Goal: Task Accomplishment & Management: Use online tool/utility

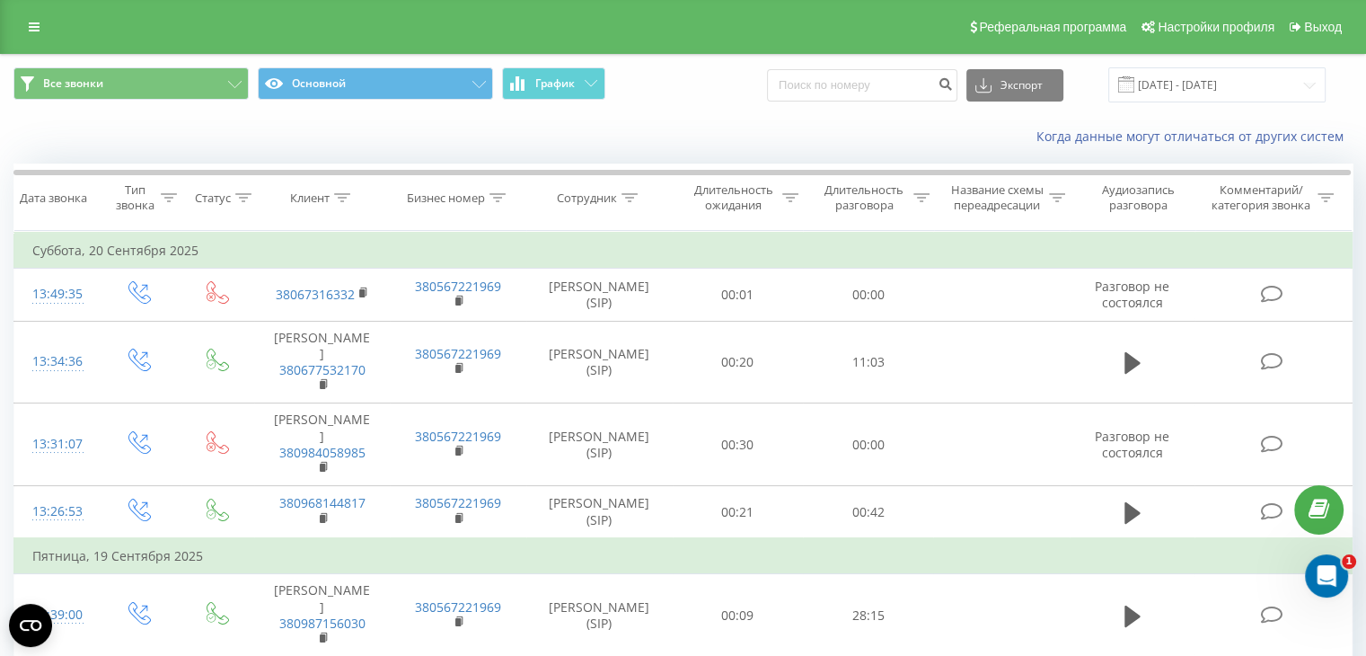
click at [1347, 43] on div "Реферальная программа Настройки профиля Выход" at bounding box center [683, 27] width 1366 height 54
click at [1329, 37] on link "Выход" at bounding box center [1314, 27] width 67 height 54
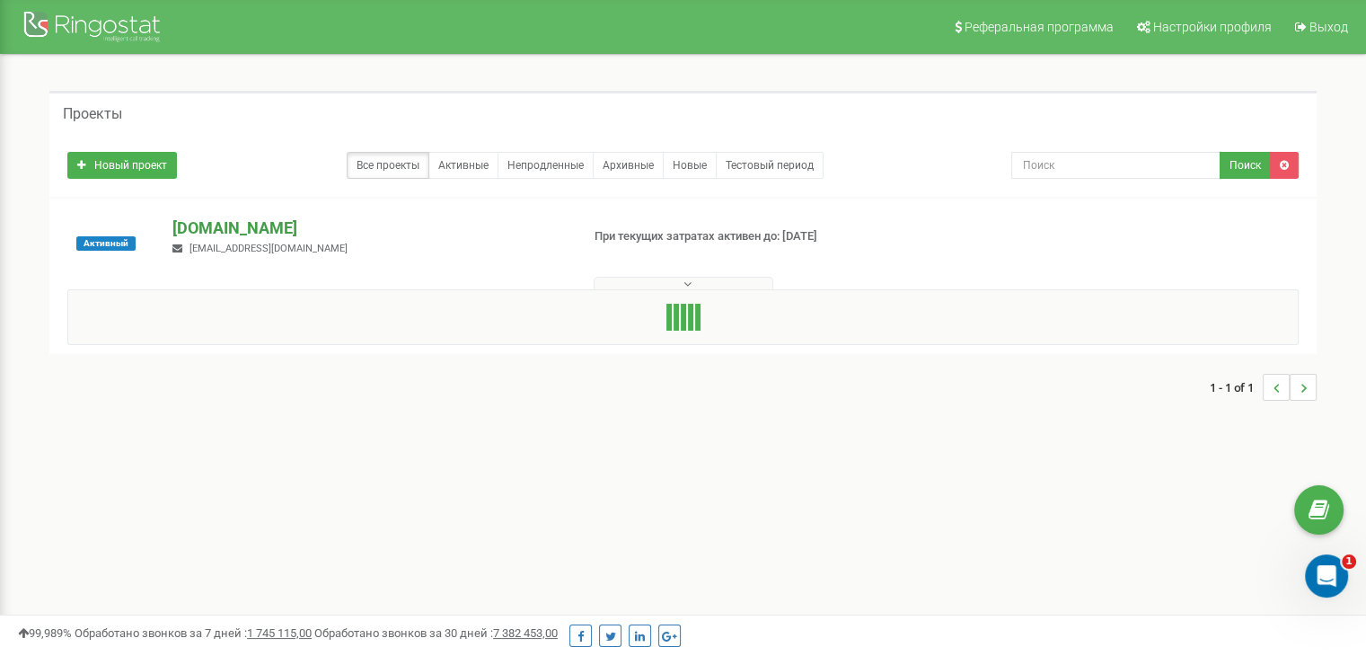
click at [241, 222] on p "[DOMAIN_NAME]" at bounding box center [368, 227] width 393 height 23
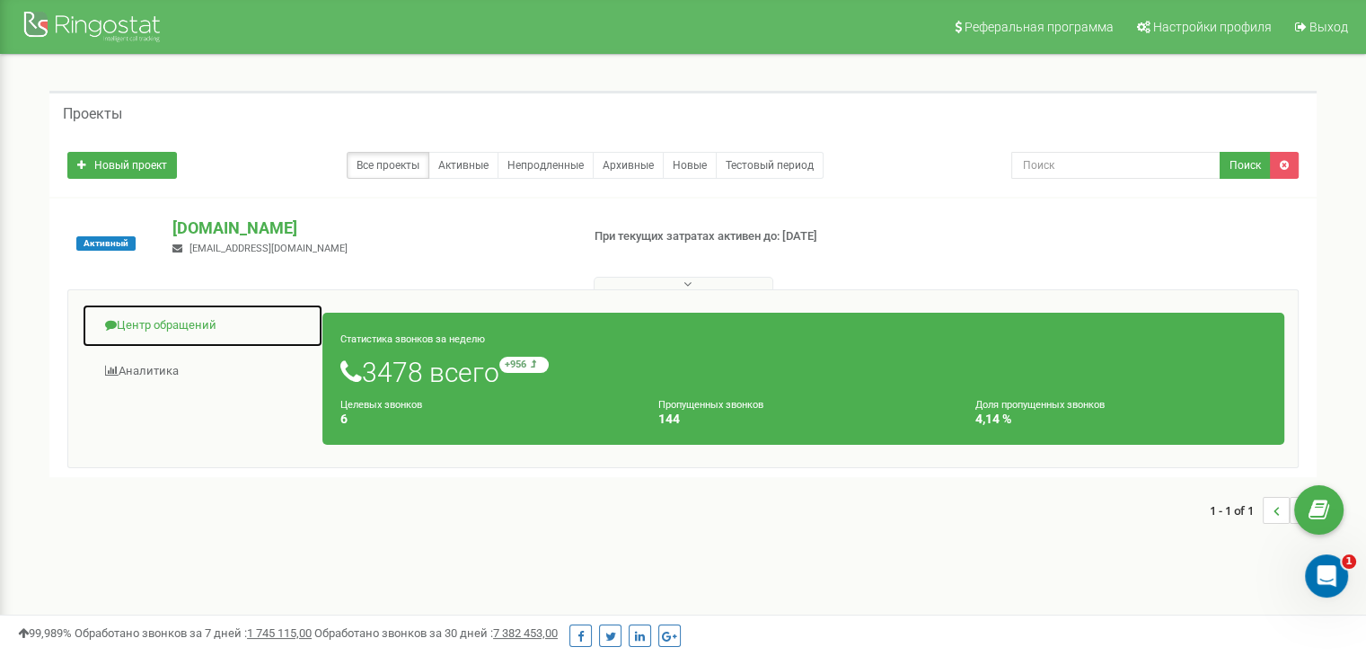
click at [160, 315] on link "Центр обращений" at bounding box center [203, 326] width 242 height 44
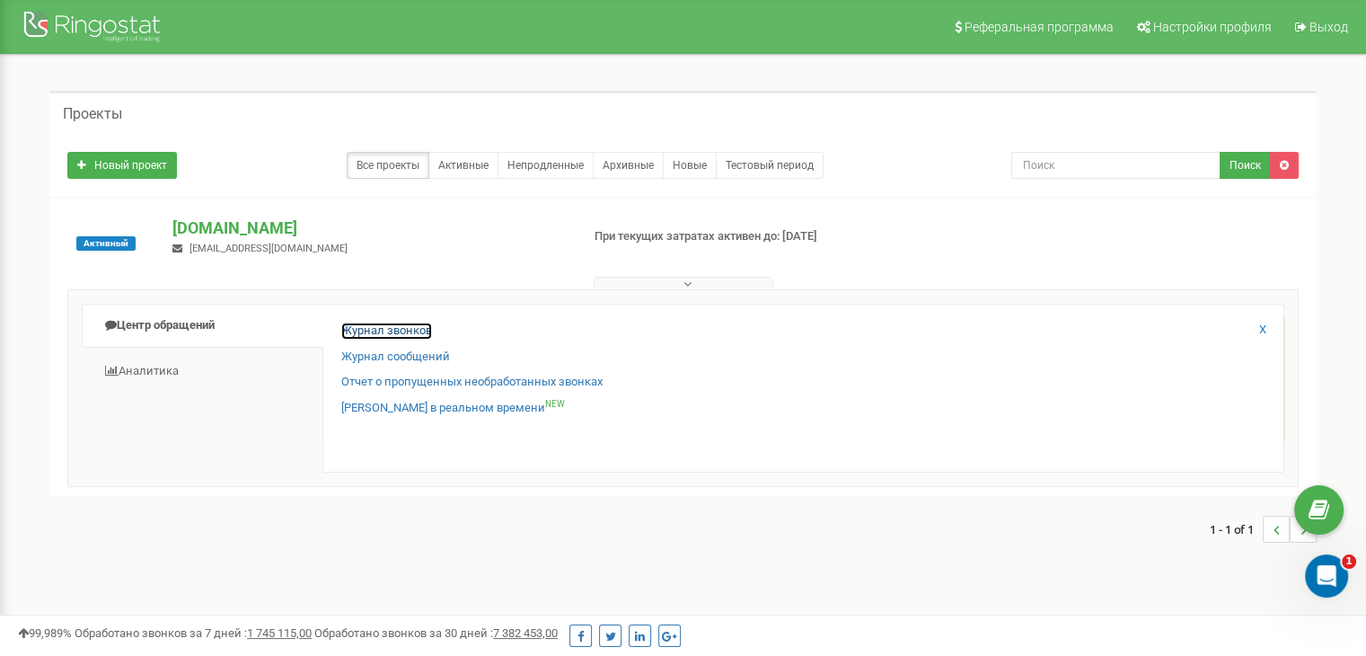
click at [409, 323] on link "Журнал звонков" at bounding box center [386, 330] width 91 height 17
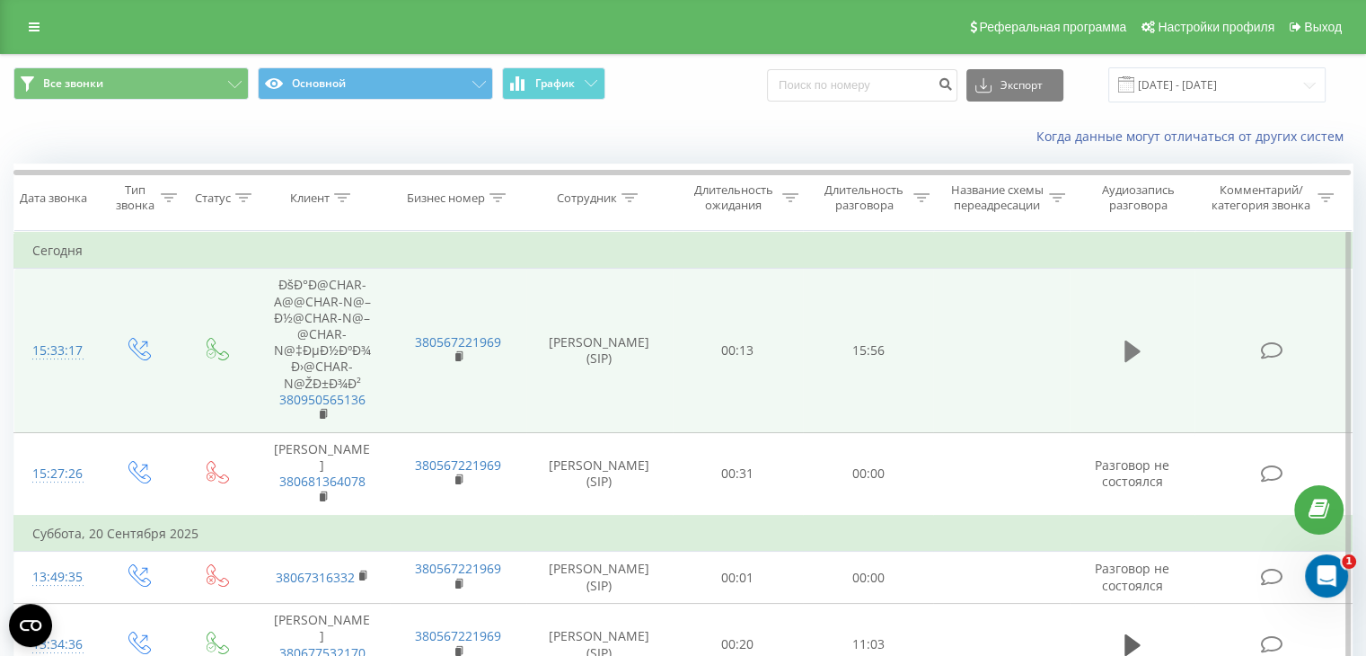
click at [1141, 342] on button at bounding box center [1132, 351] width 27 height 27
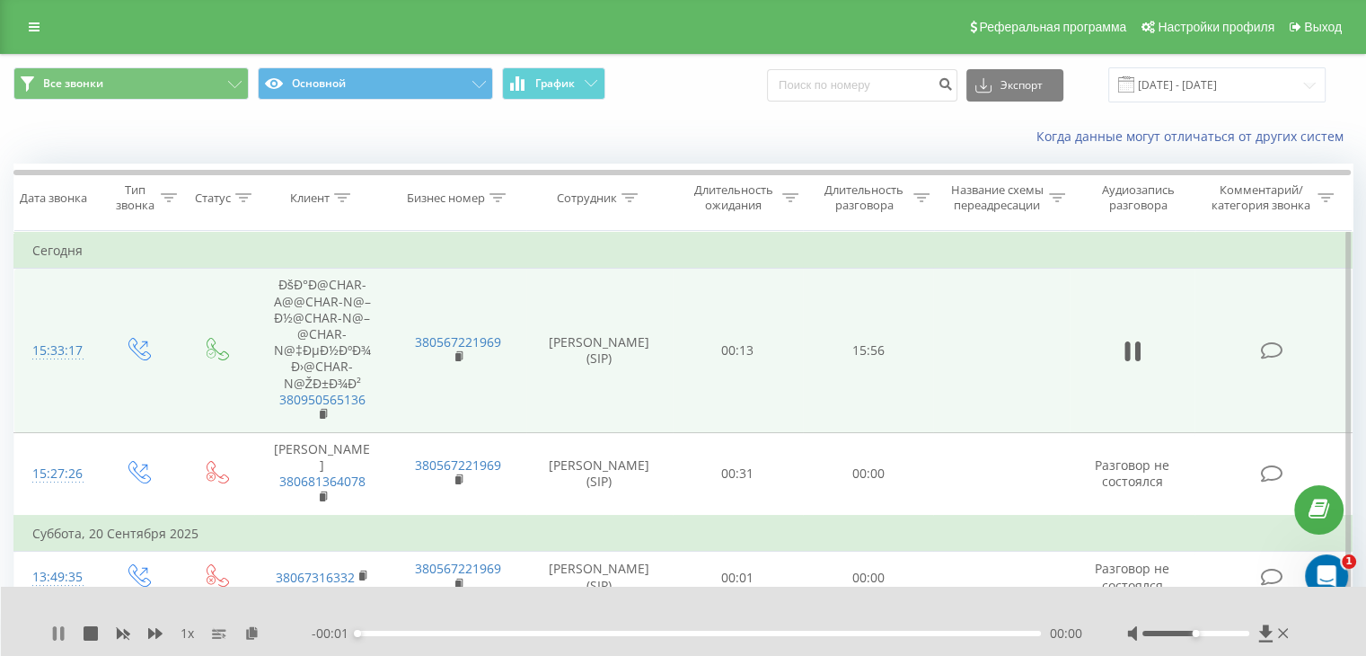
click at [55, 626] on icon at bounding box center [55, 633] width 4 height 14
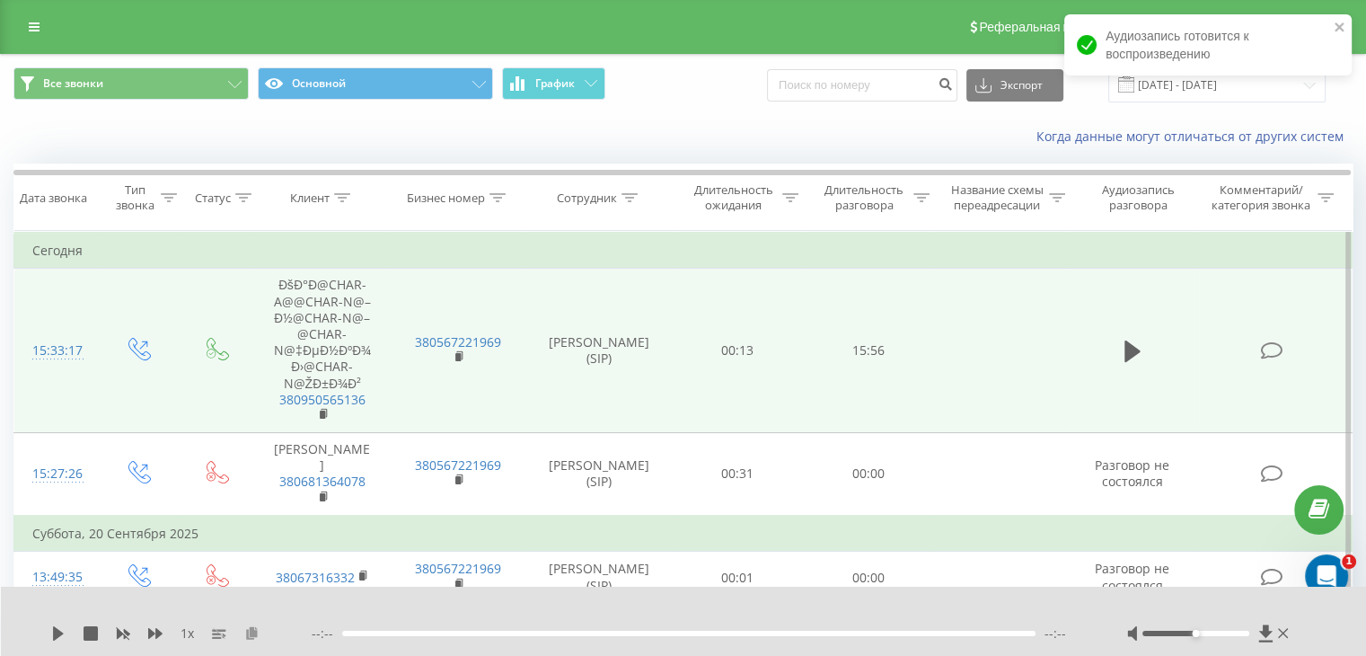
click at [252, 629] on icon at bounding box center [251, 632] width 15 height 13
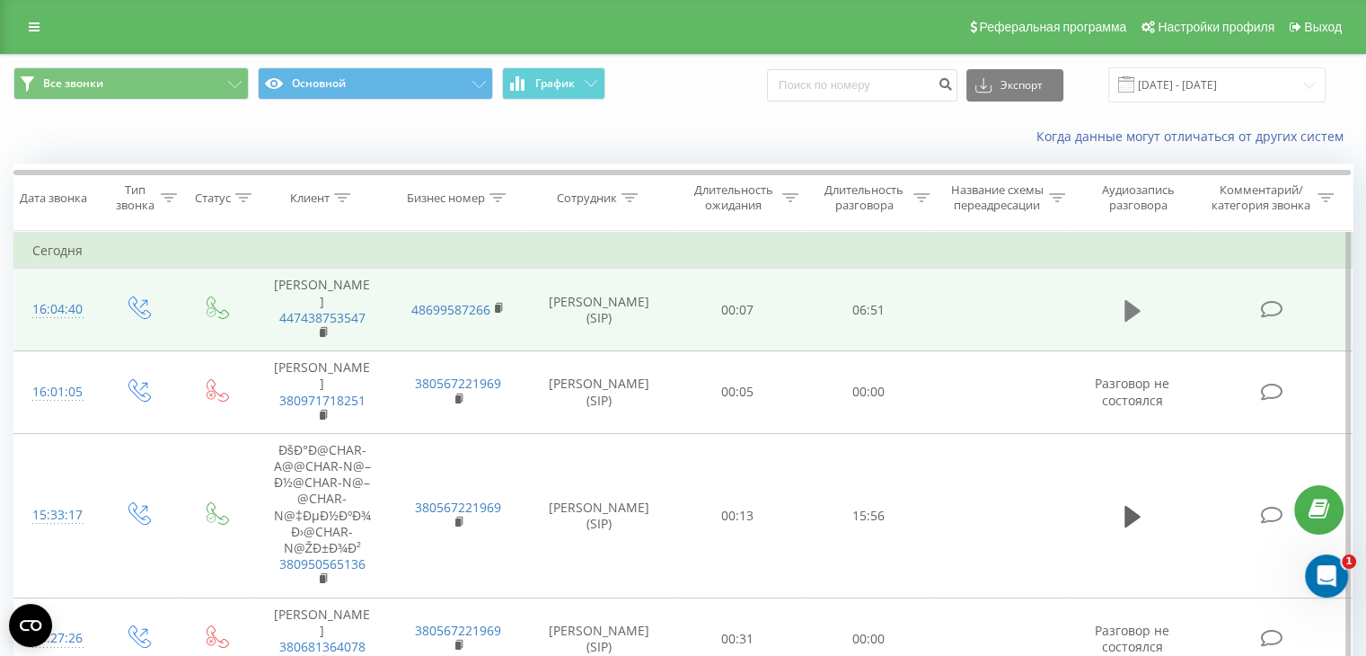
click at [1125, 309] on icon at bounding box center [1133, 311] width 16 height 22
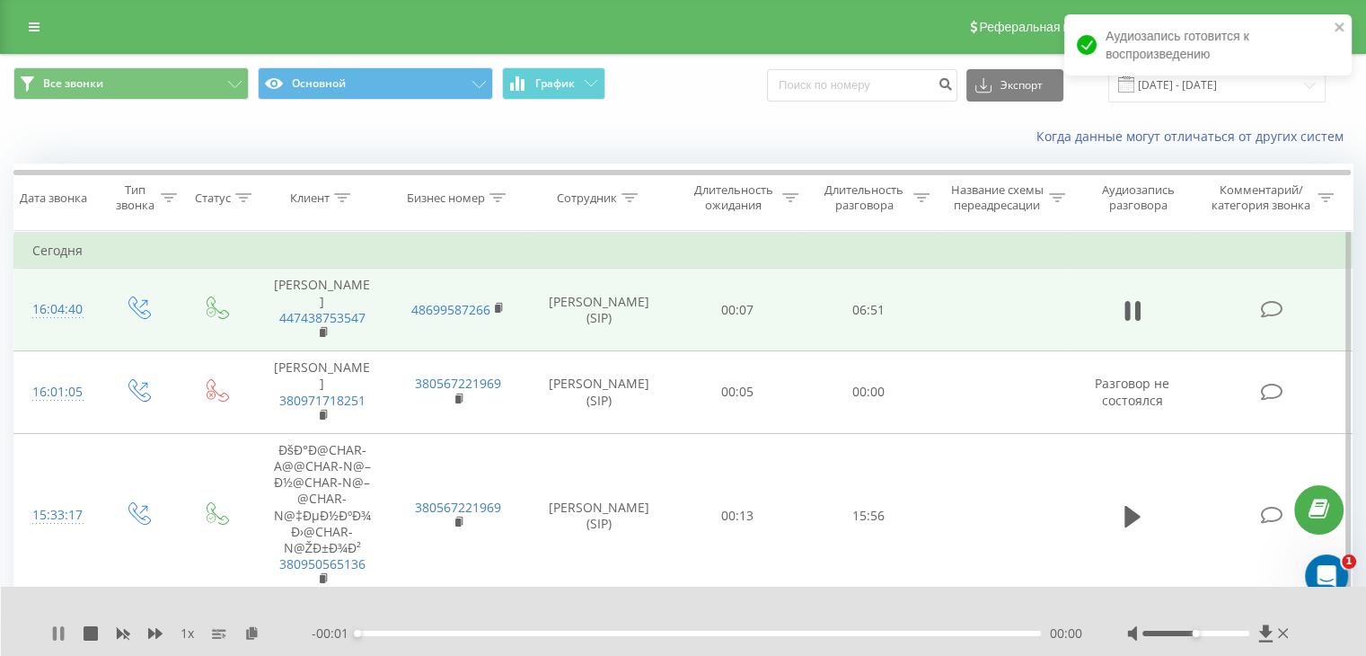
click at [51, 632] on icon at bounding box center [58, 633] width 14 height 14
click at [257, 631] on icon at bounding box center [251, 632] width 15 height 13
